Goal: Task Accomplishment & Management: Complete application form

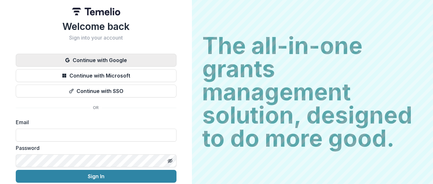
click at [98, 63] on button "Continue with Google" at bounding box center [96, 60] width 161 height 13
click at [86, 61] on button "Continue with Google" at bounding box center [96, 60] width 161 height 13
